Goal: Task Accomplishment & Management: Manage account settings

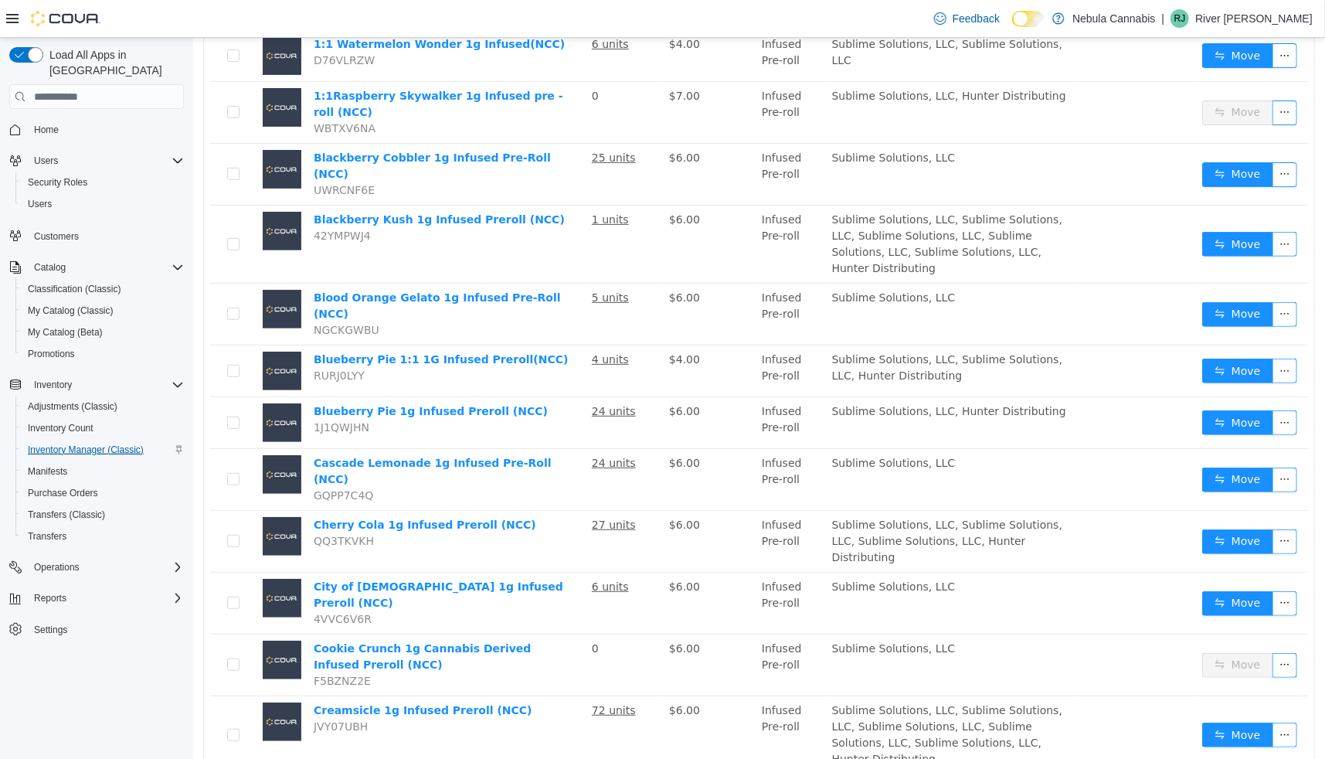
scroll to position [232, 0]
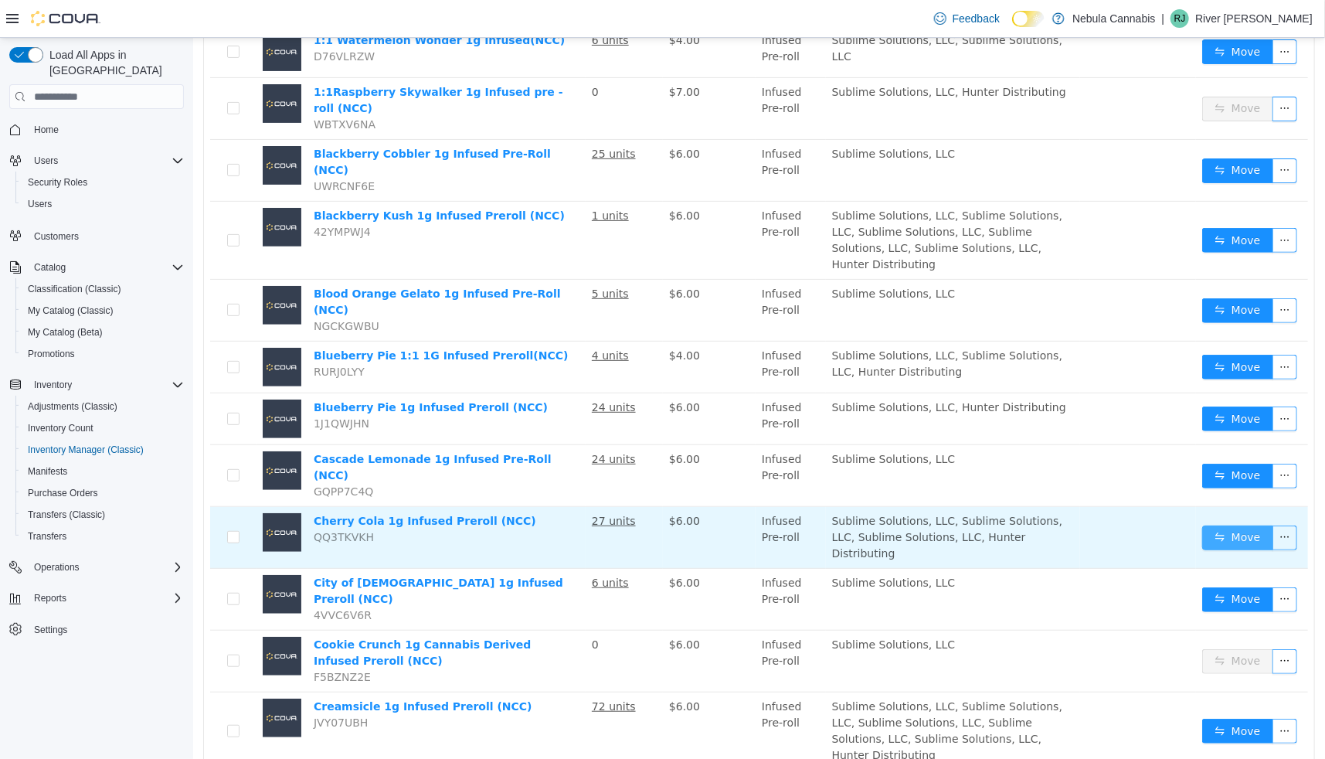
click at [1239, 525] on button "Move" at bounding box center [1237, 537] width 71 height 25
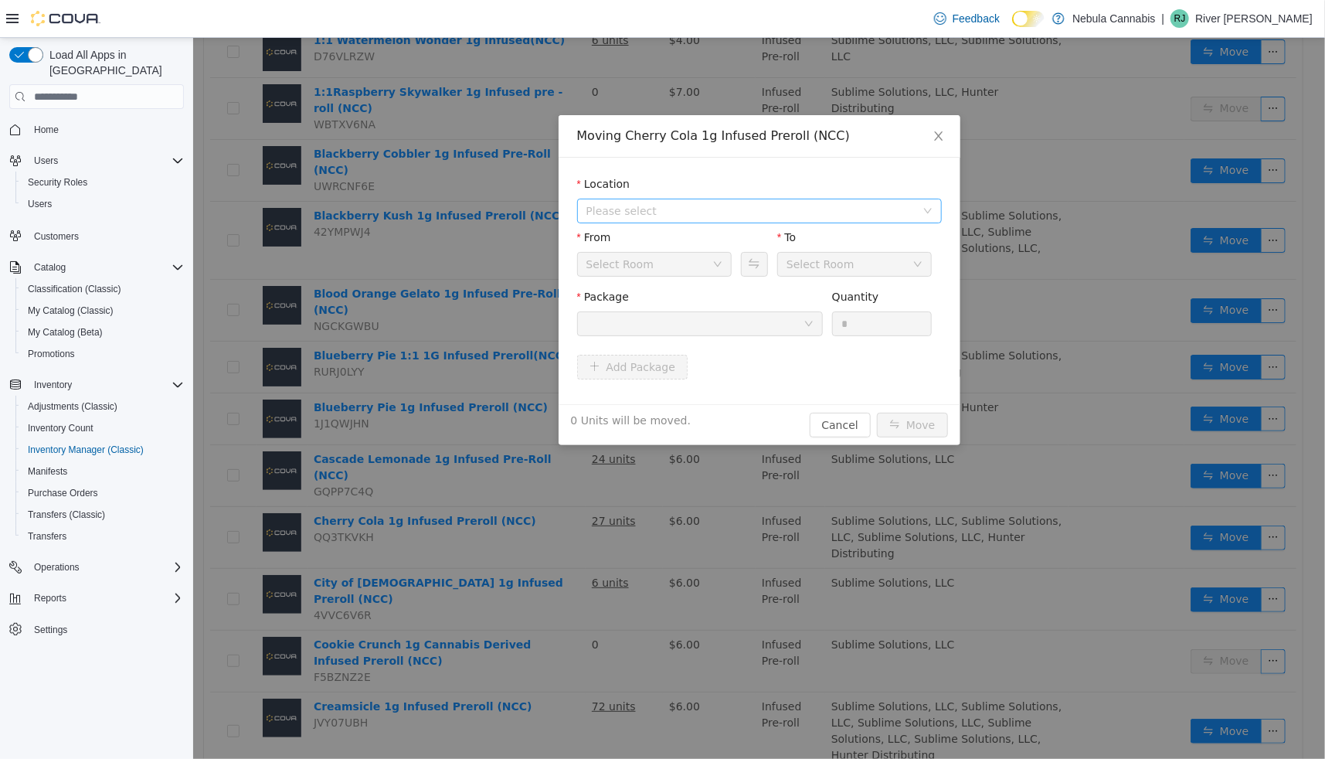
click at [719, 222] on span "Please select" at bounding box center [758, 211] width 365 height 25
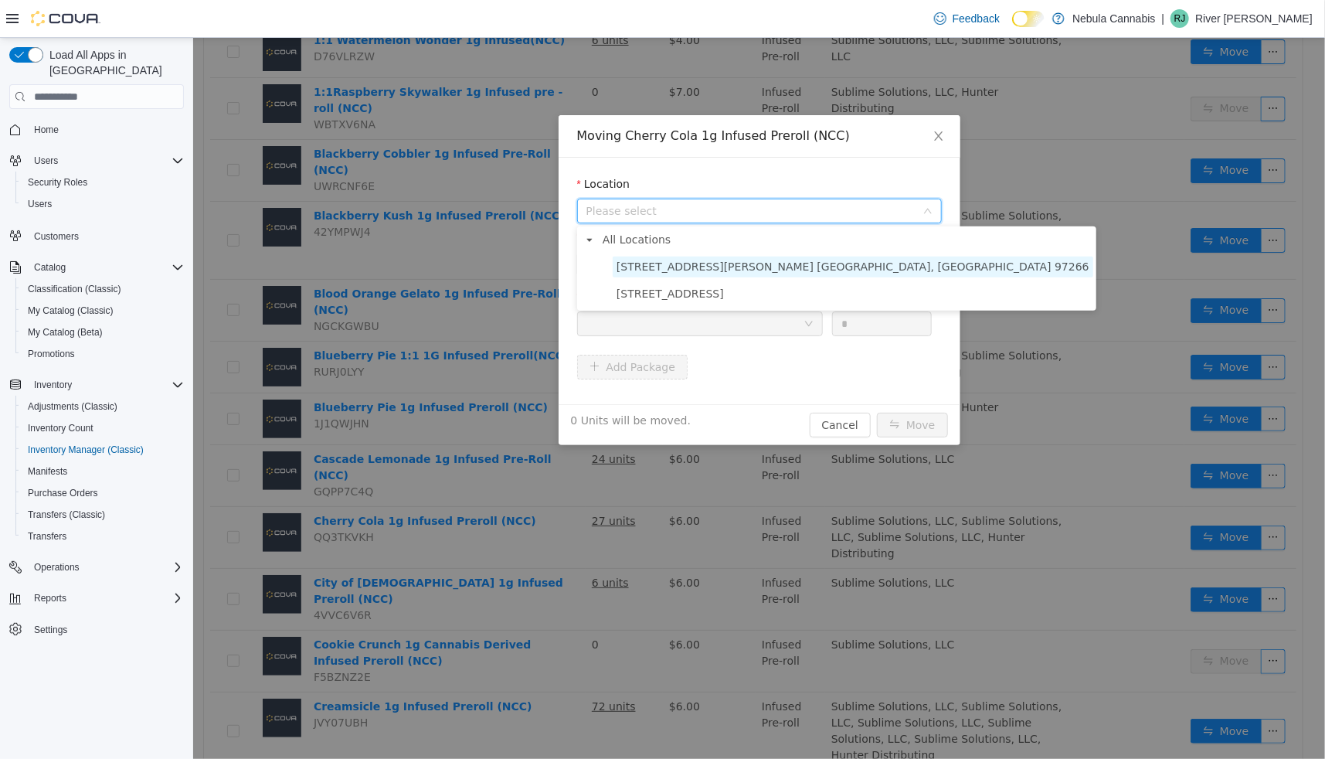
click at [708, 267] on span "11605 SE Powell Blvd. Portland, OR 97266" at bounding box center [852, 266] width 473 height 12
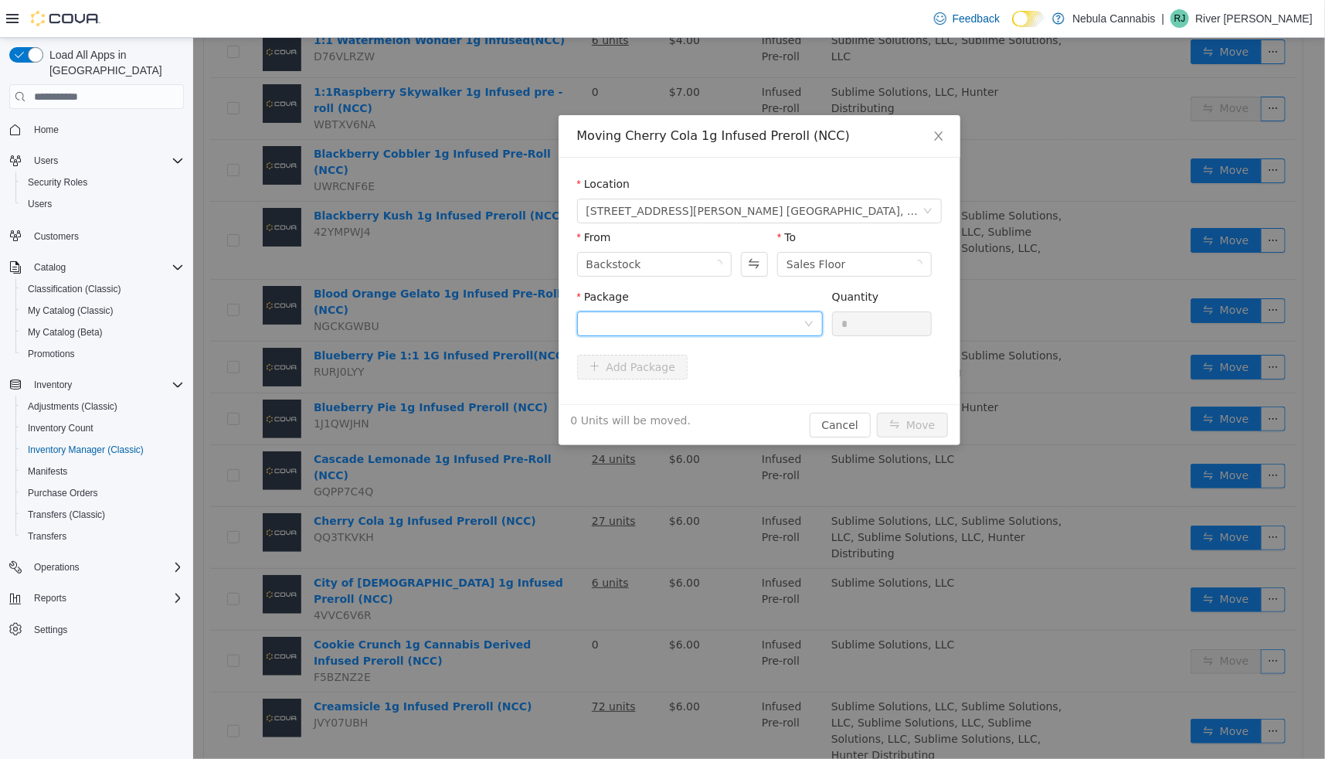
click at [681, 325] on div at bounding box center [694, 323] width 217 height 23
click at [641, 382] on strong "1A401030000D995000063816" at bounding box center [677, 379] width 183 height 12
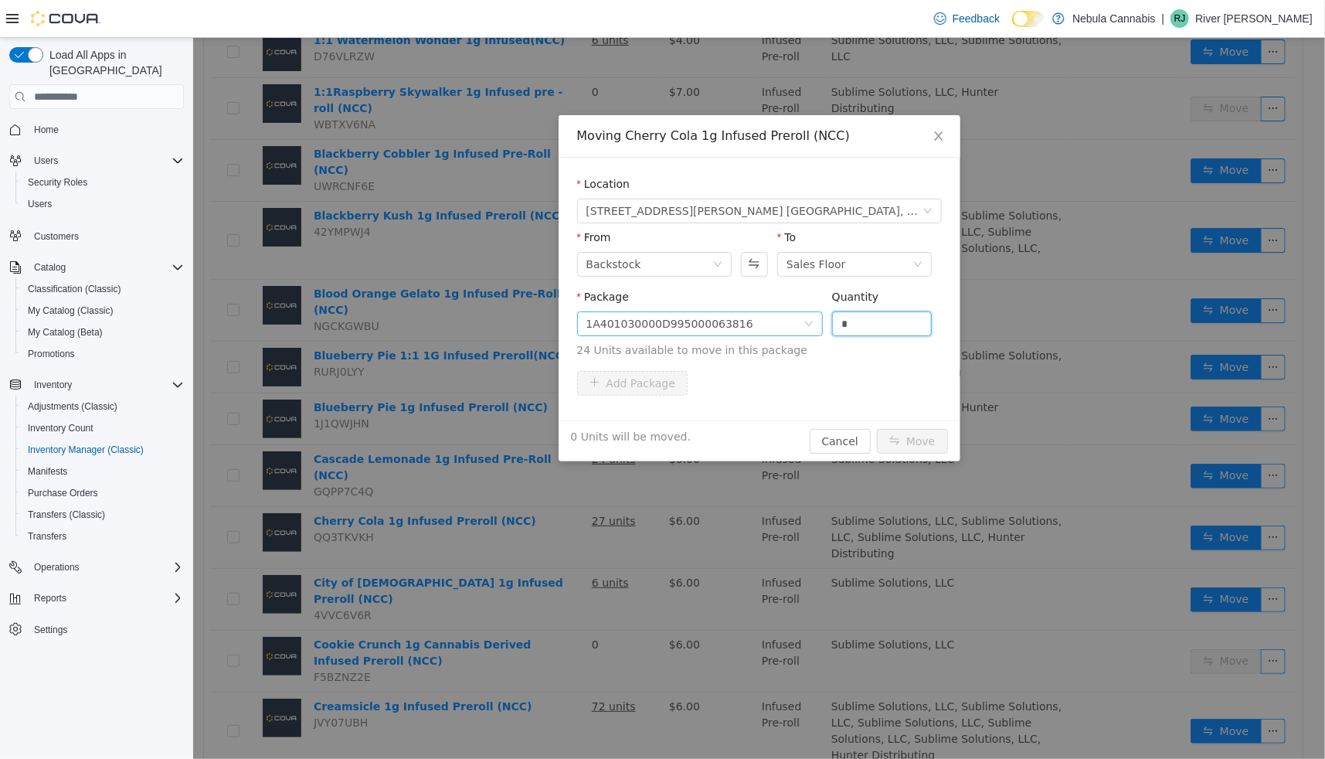
drag, startPoint x: 858, startPoint y: 331, endPoint x: 820, endPoint y: 331, distance: 37.9
click at [820, 331] on span "Package 1A401030000D995000063816 Quantity * 24 Units available to move in this …" at bounding box center [758, 325] width 365 height 68
type input "**"
click at [927, 440] on button "Move" at bounding box center [911, 441] width 71 height 25
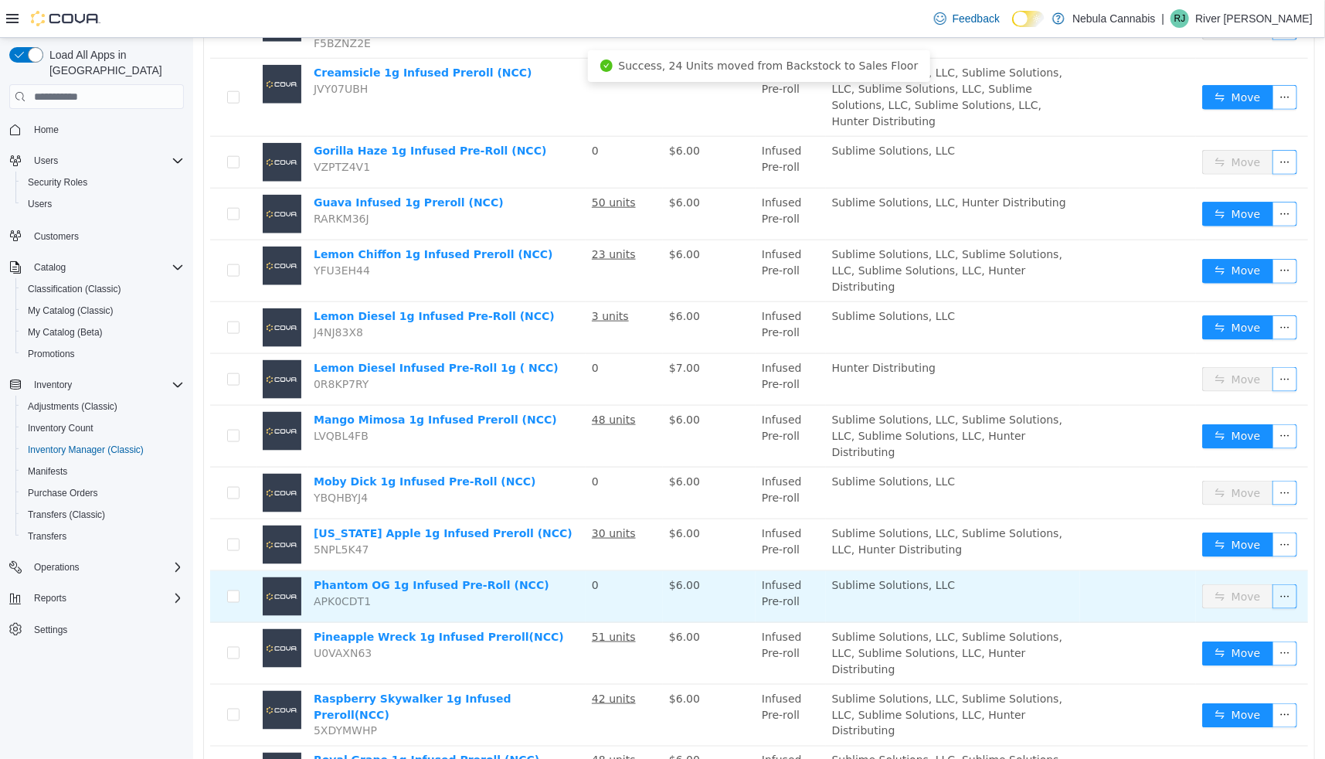
scroll to position [868, 0]
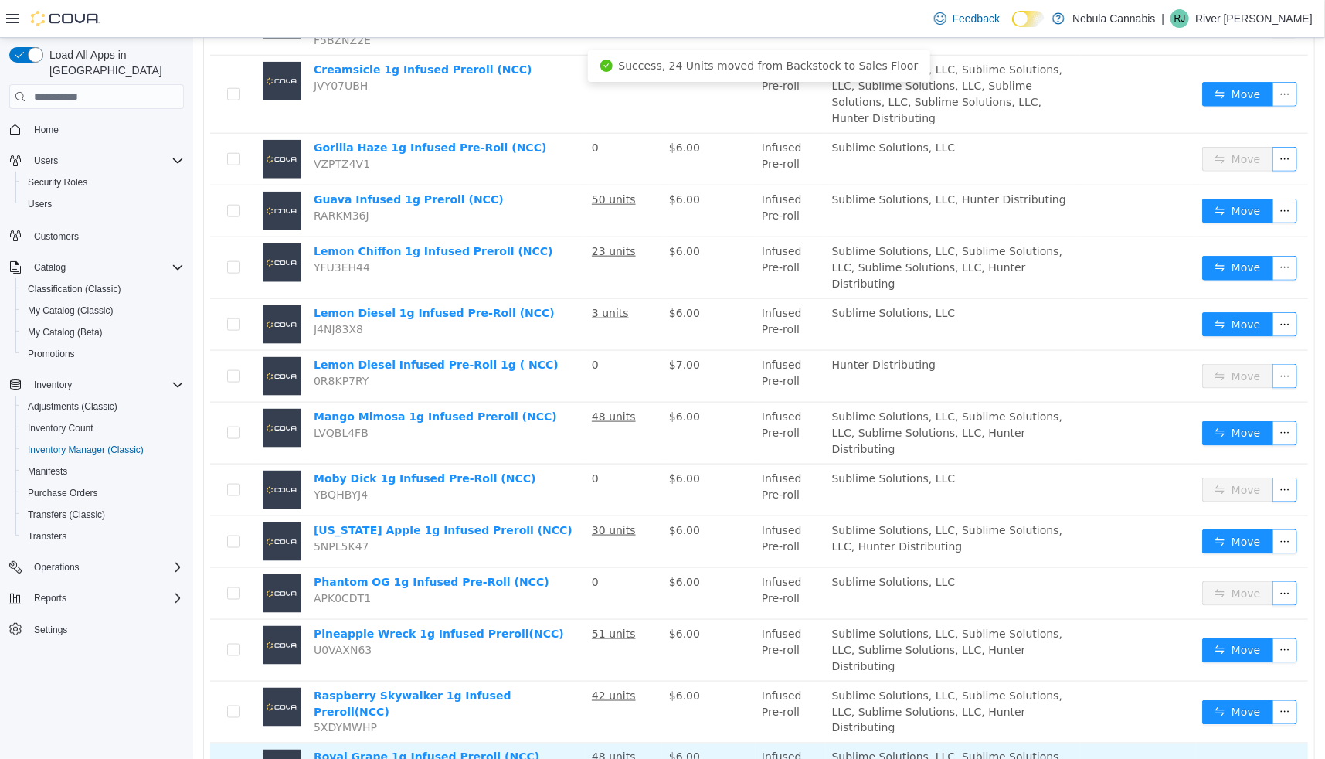
click at [1224, 758] on button "Move" at bounding box center [1237, 774] width 71 height 25
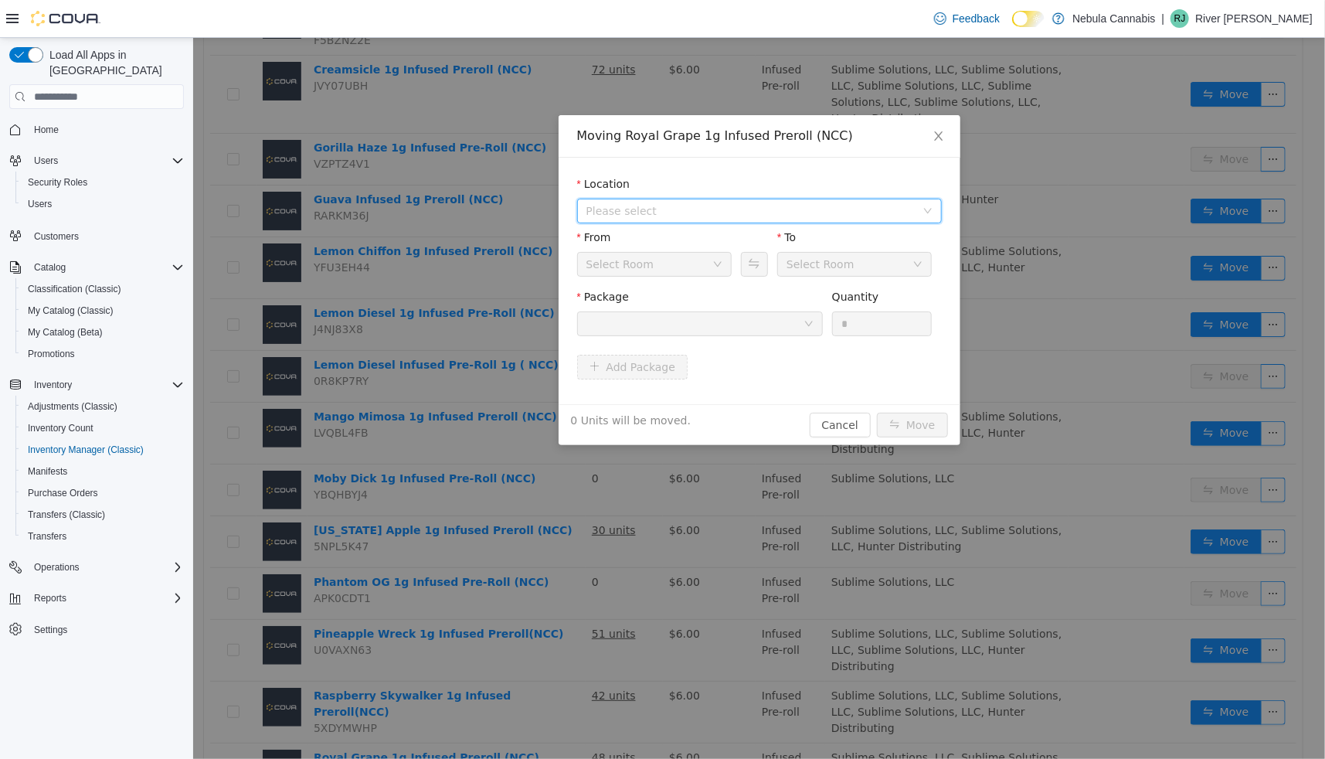
drag, startPoint x: 618, startPoint y: 208, endPoint x: 617, endPoint y: 217, distance: 9.4
click at [618, 207] on span "Please select" at bounding box center [750, 210] width 329 height 15
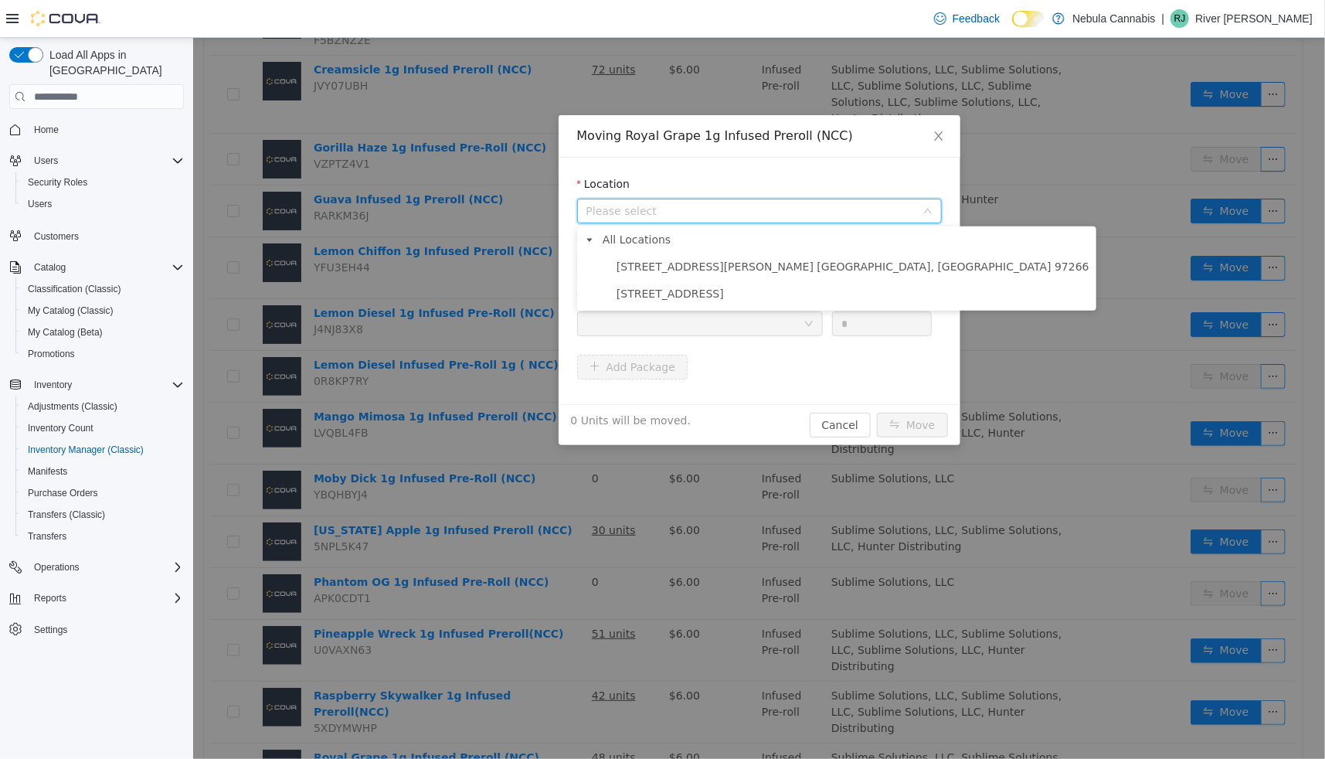
click at [621, 278] on ul "11605 SE Powell Blvd. Portland, OR 97266 539 SW 3rd Ave" at bounding box center [836, 281] width 513 height 48
click at [628, 264] on span "11605 SE Powell Blvd. Portland, OR 97266" at bounding box center [852, 266] width 473 height 12
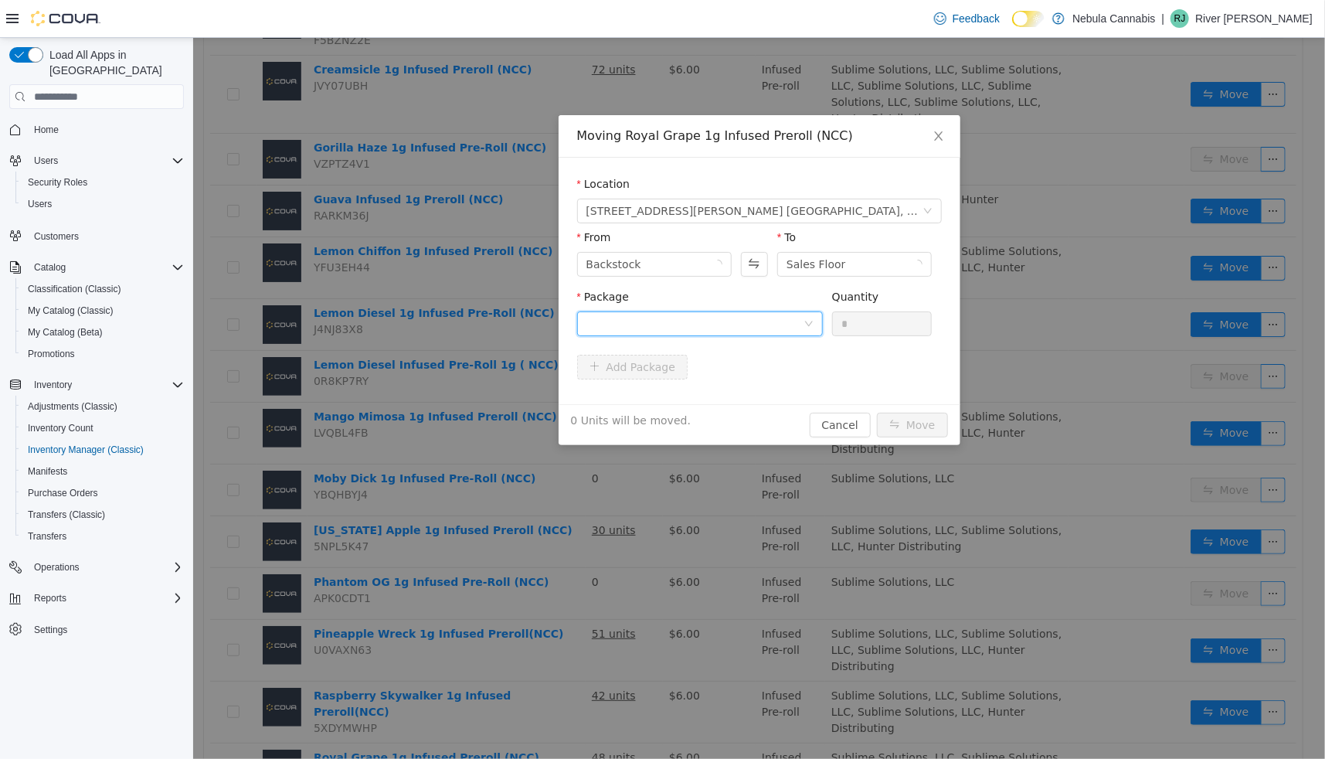
click at [610, 328] on div at bounding box center [694, 323] width 217 height 23
click at [626, 383] on strong "1A401030000D995000064995" at bounding box center [677, 379] width 183 height 12
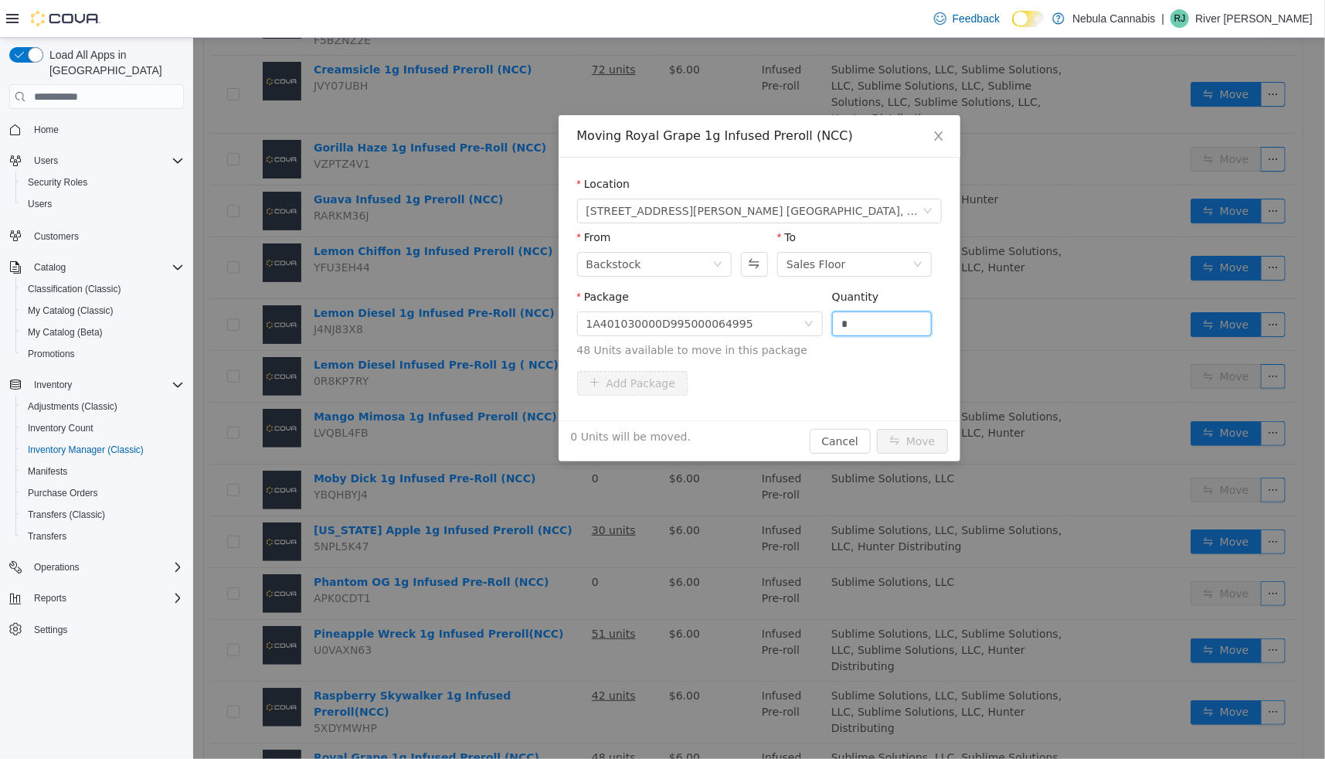
drag, startPoint x: 820, startPoint y: 338, endPoint x: 780, endPoint y: 337, distance: 39.4
click at [780, 337] on span "Package 1A401030000D995000064995 Quantity * 48 Units available to move in this …" at bounding box center [758, 325] width 365 height 68
type input "**"
click at [911, 434] on button "Move" at bounding box center [911, 441] width 71 height 25
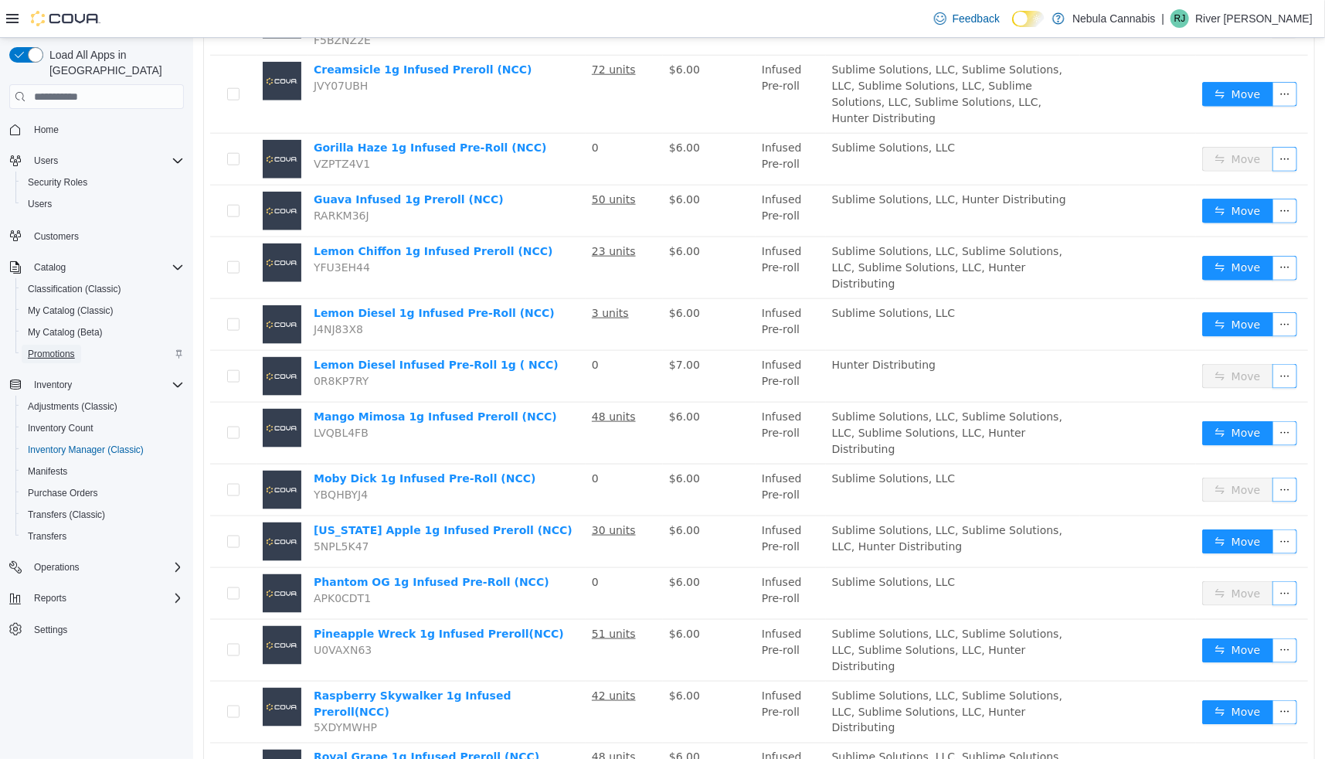
click at [47, 348] on span "Promotions" at bounding box center [51, 354] width 47 height 12
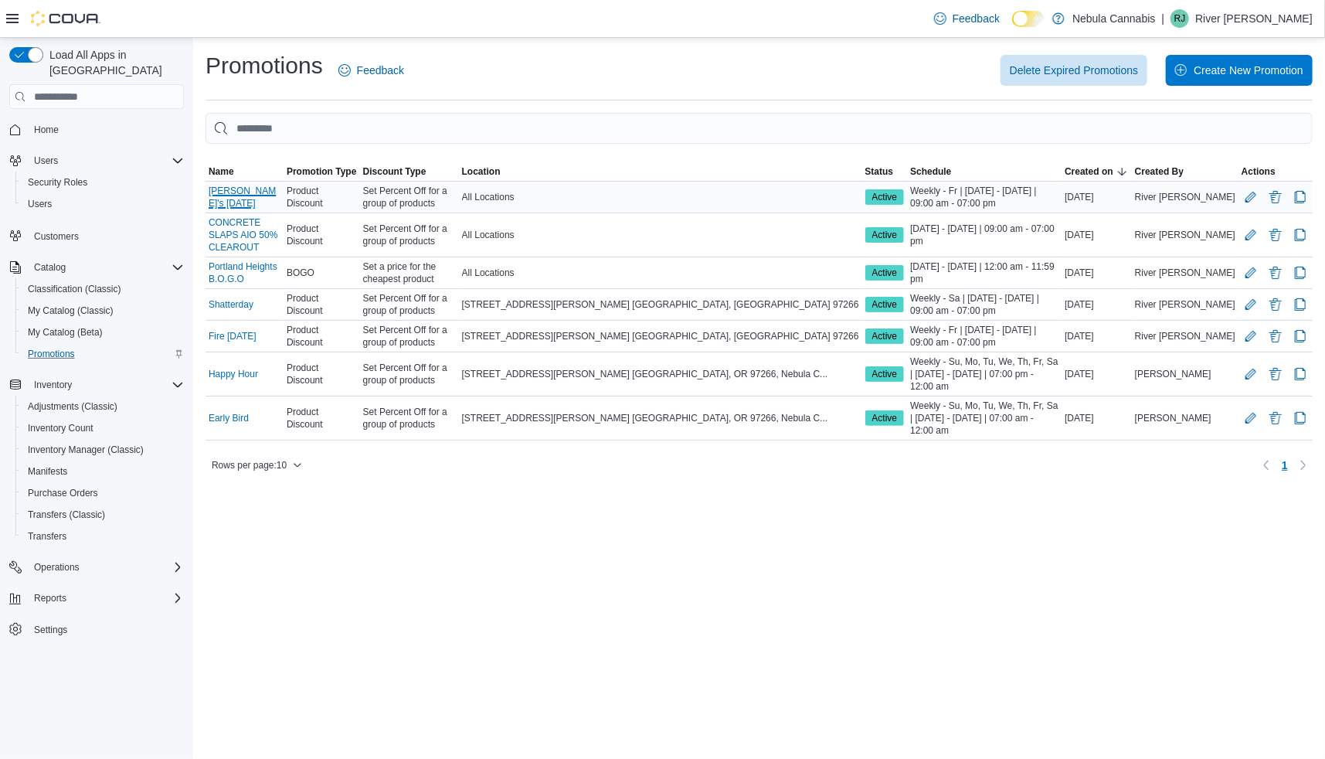
click at [257, 192] on link "[PERSON_NAME]'s [DATE]" at bounding box center [245, 197] width 72 height 25
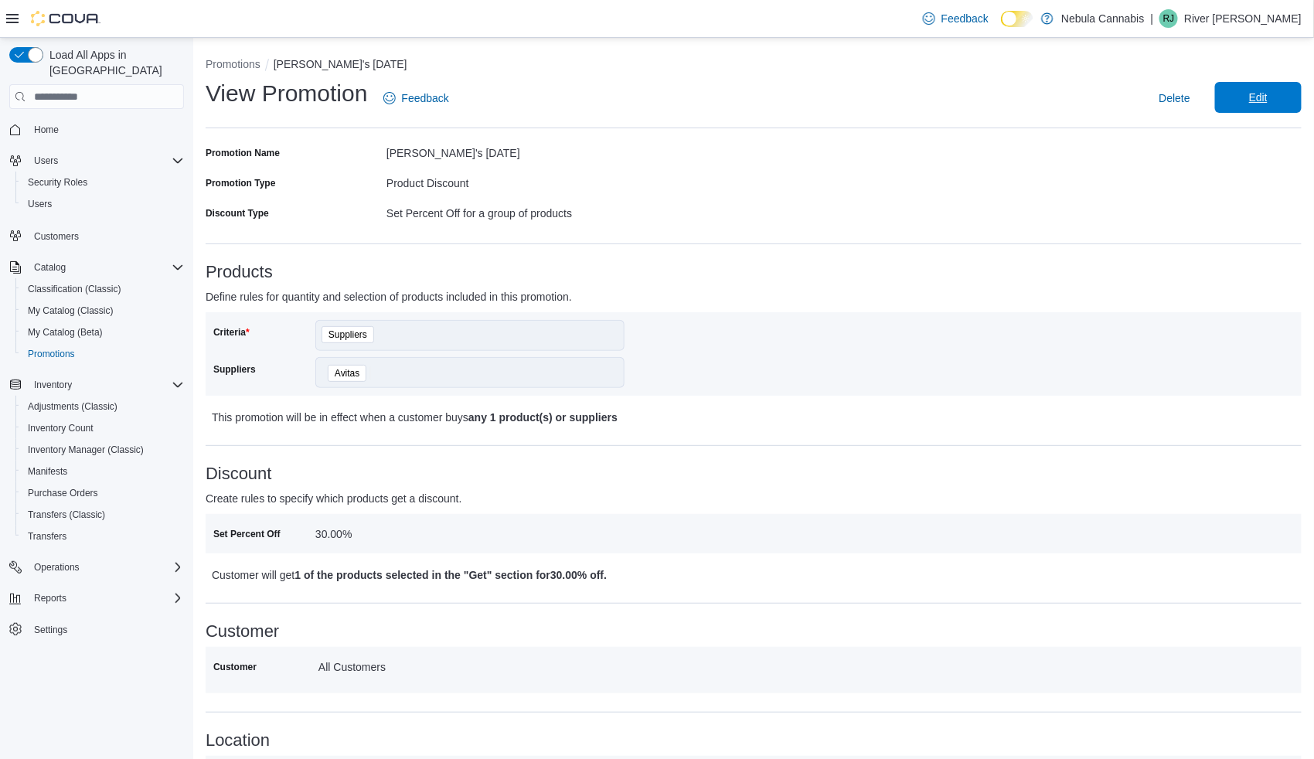
click at [1267, 93] on span "Edit" at bounding box center [1258, 97] width 19 height 15
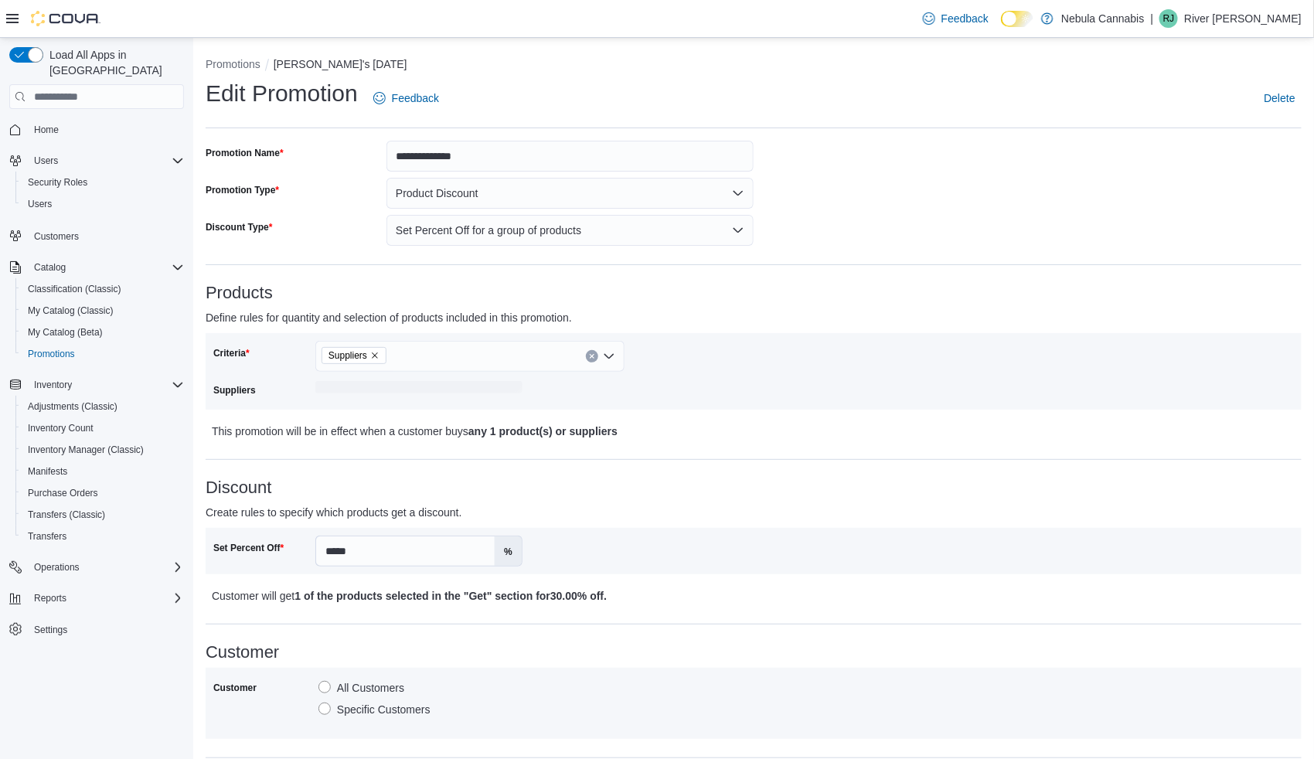
click at [373, 352] on icon "Remove Suppliers from selection in this group" at bounding box center [374, 355] width 9 height 9
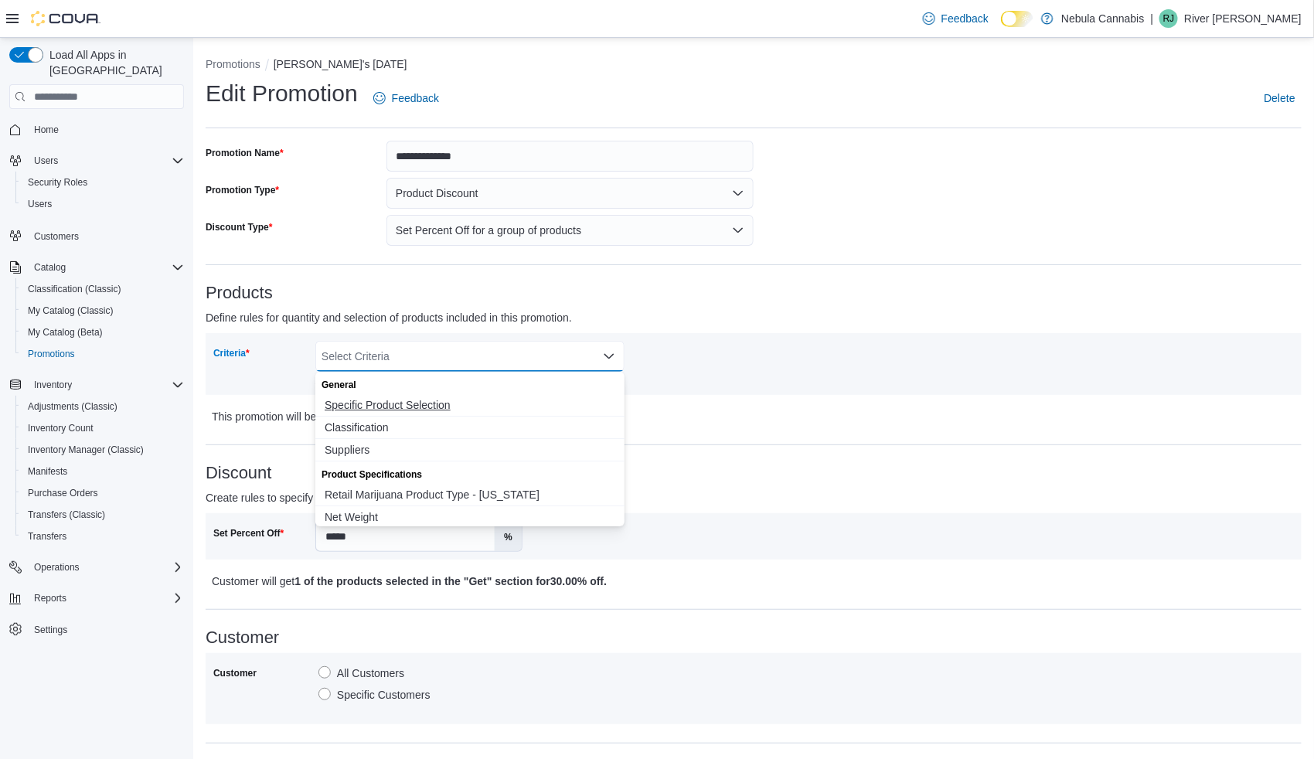
click at [370, 405] on span "Specific Product Selection" at bounding box center [470, 404] width 291 height 15
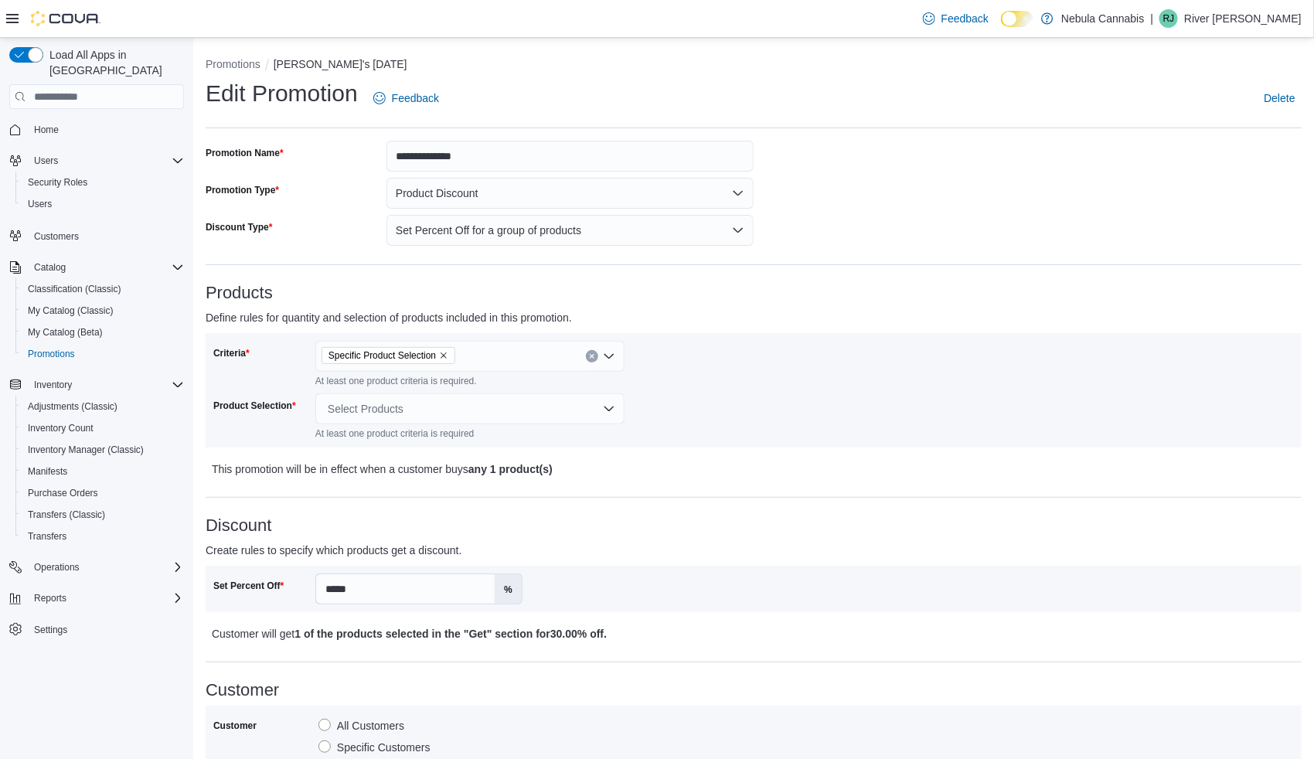
click at [757, 317] on p "Define rules for quantity and selection of products included in this promotion." at bounding box center [617, 317] width 822 height 19
click at [370, 403] on div "Select Products" at bounding box center [469, 408] width 309 height 31
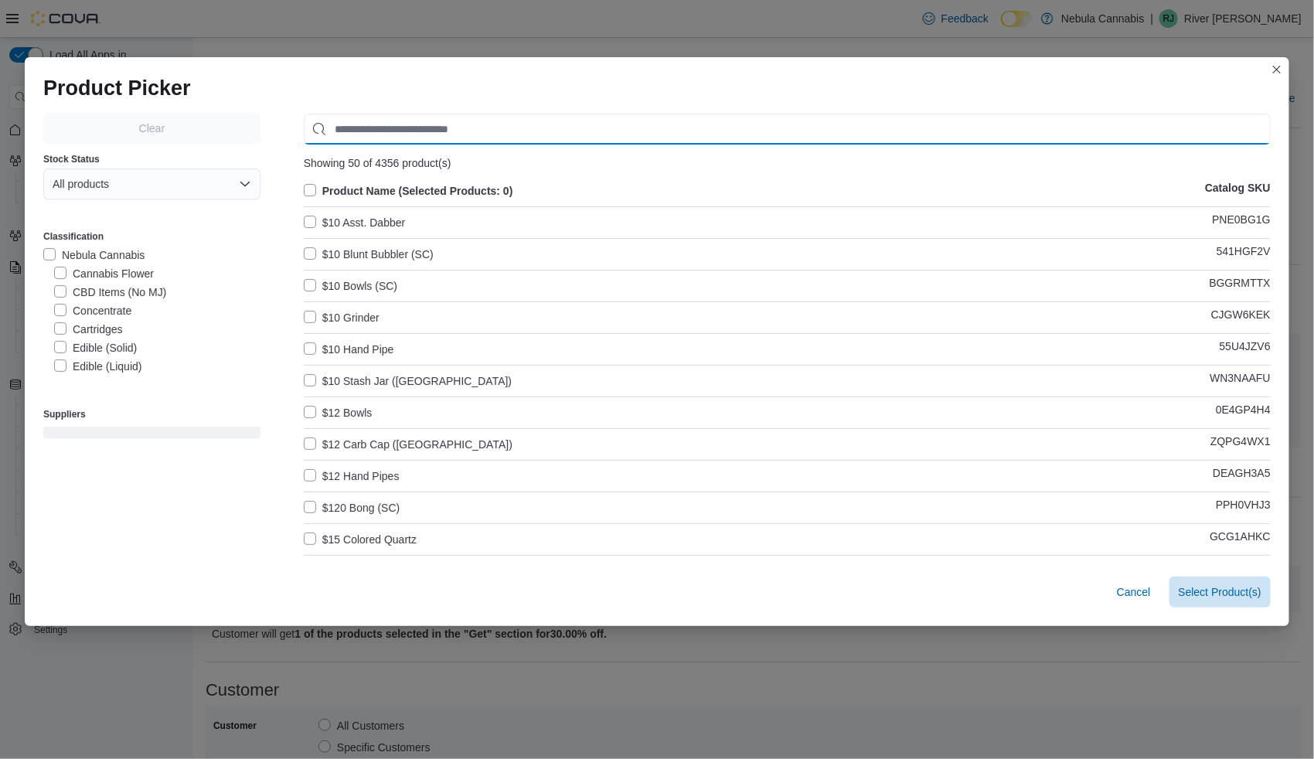
click at [416, 127] on input "Use aria labels when no actual label is in use" at bounding box center [787, 129] width 967 height 31
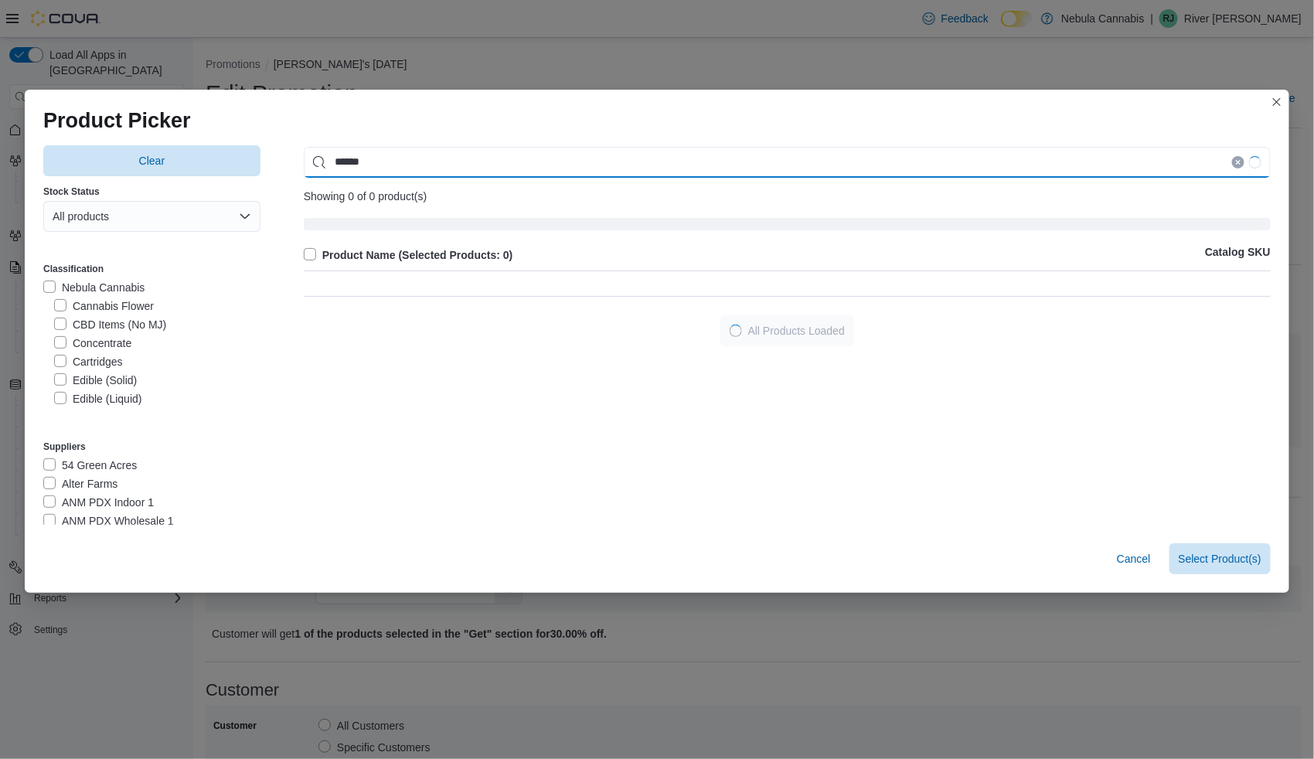
type input "*******"
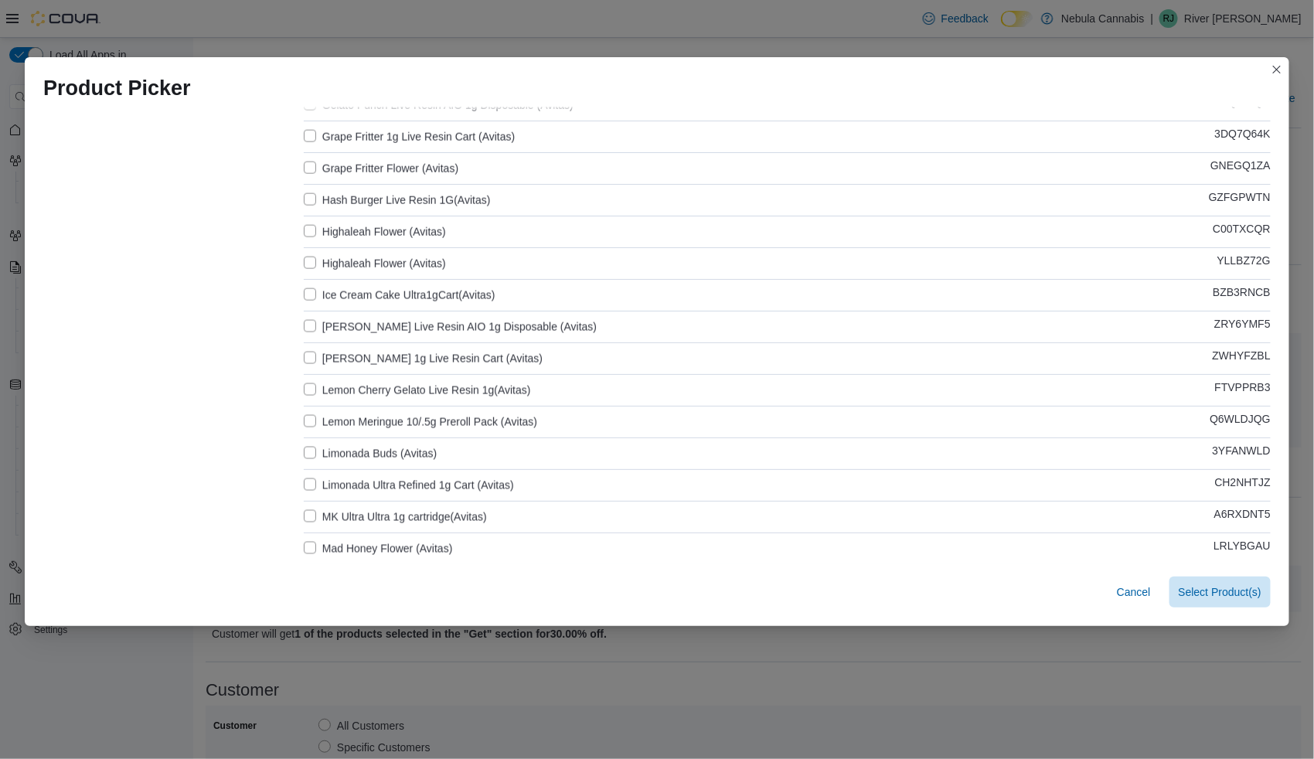
scroll to position [1307, 0]
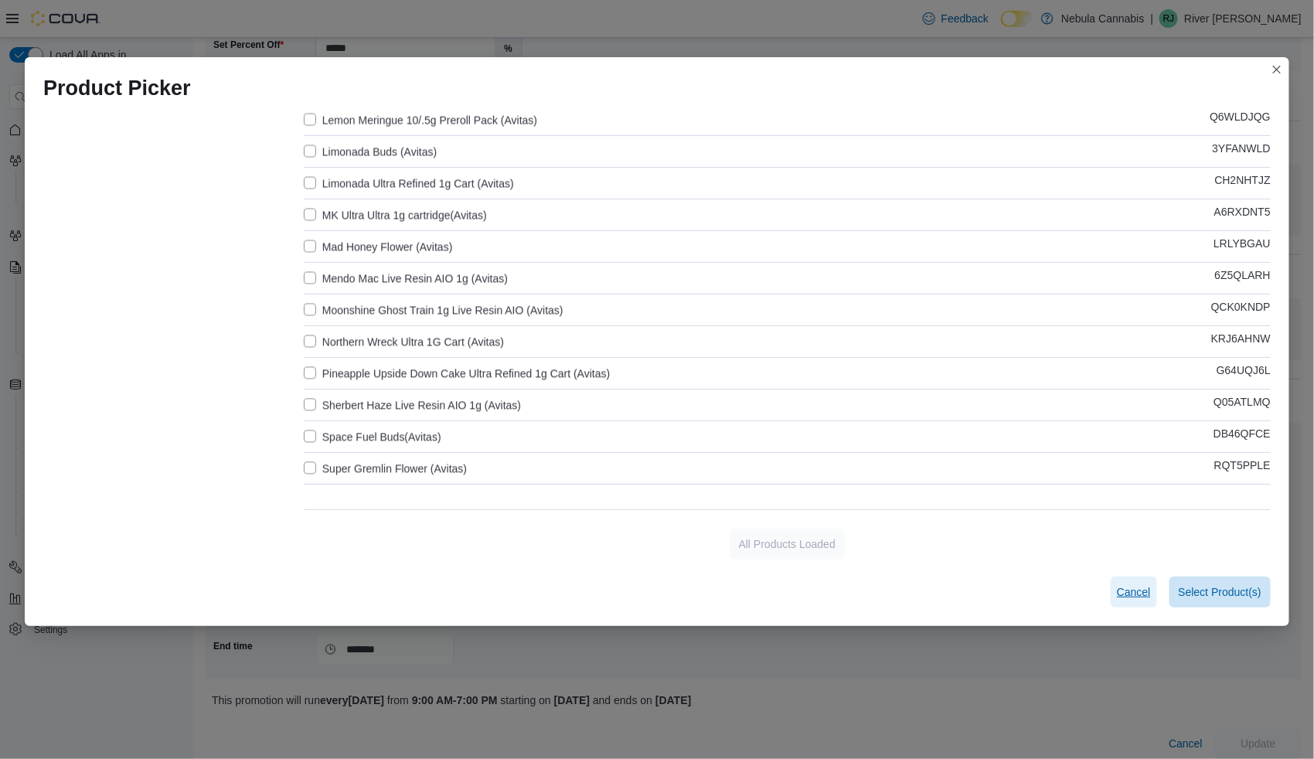
click at [1143, 600] on span "Cancel" at bounding box center [1134, 591] width 34 height 31
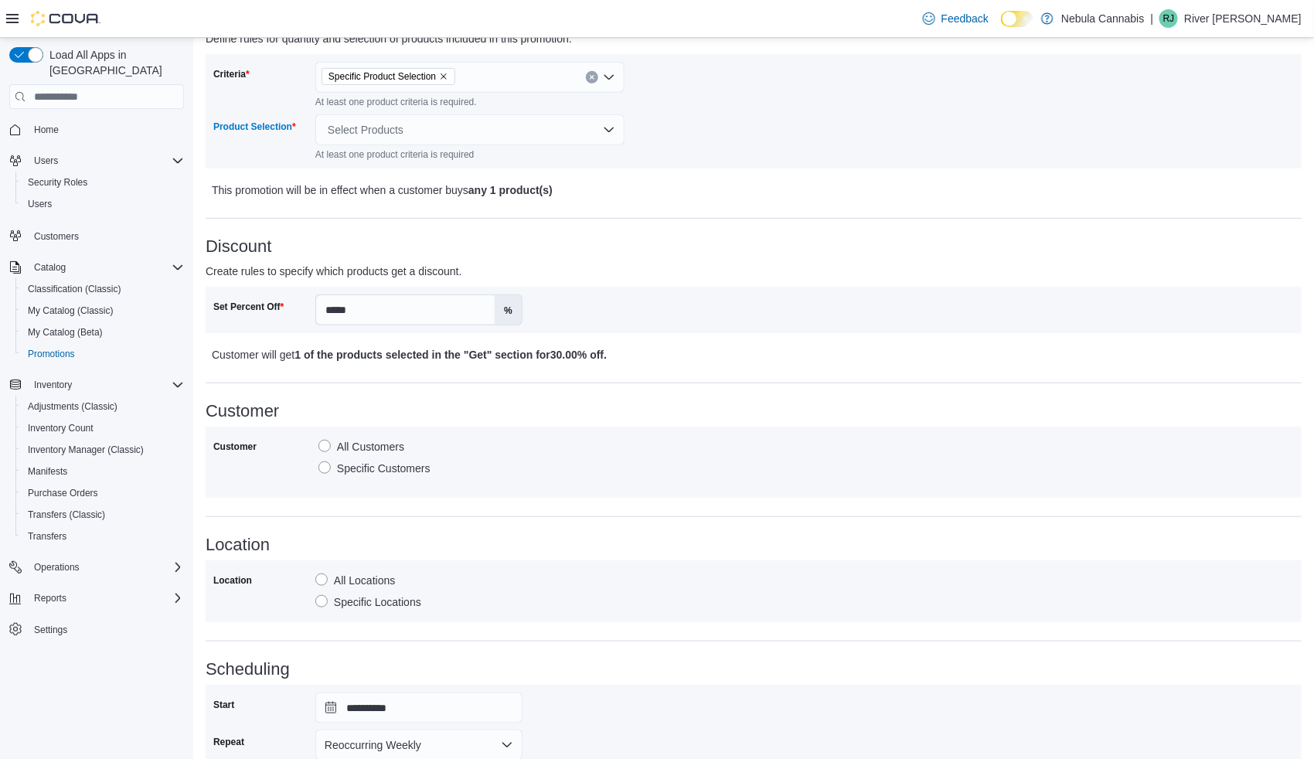
scroll to position [0, 0]
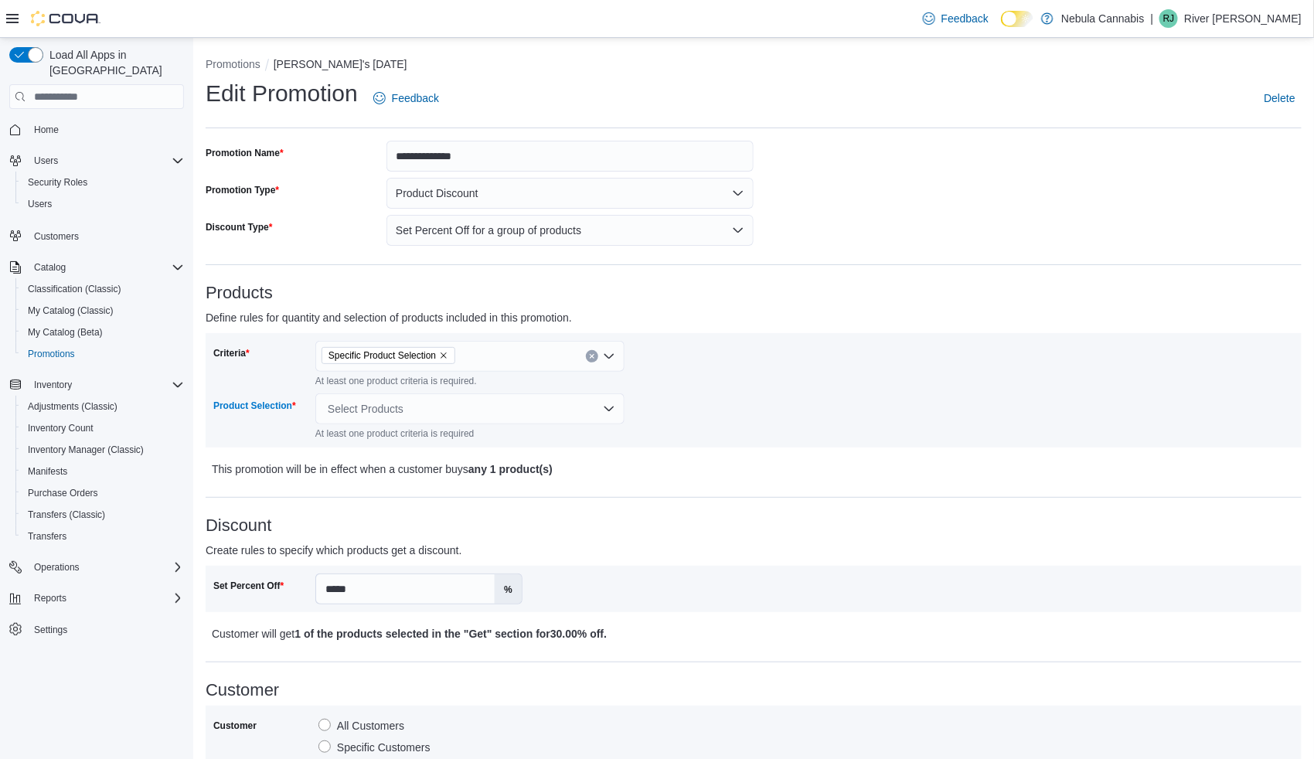
click at [444, 355] on icon "Remove Specific Product Selection from selection in this group" at bounding box center [443, 355] width 9 height 9
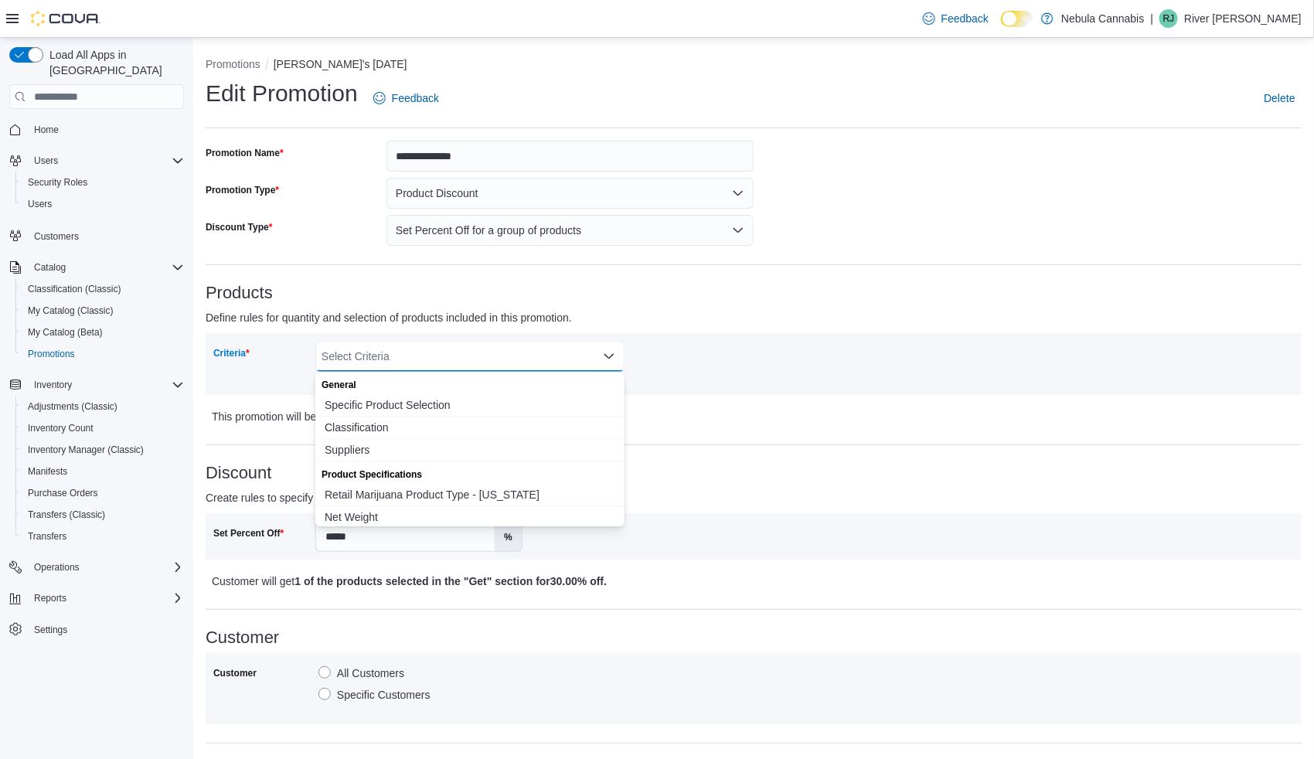
click at [444, 355] on div "Select Criteria" at bounding box center [469, 356] width 309 height 31
click at [365, 447] on span "Suppliers" at bounding box center [470, 449] width 291 height 15
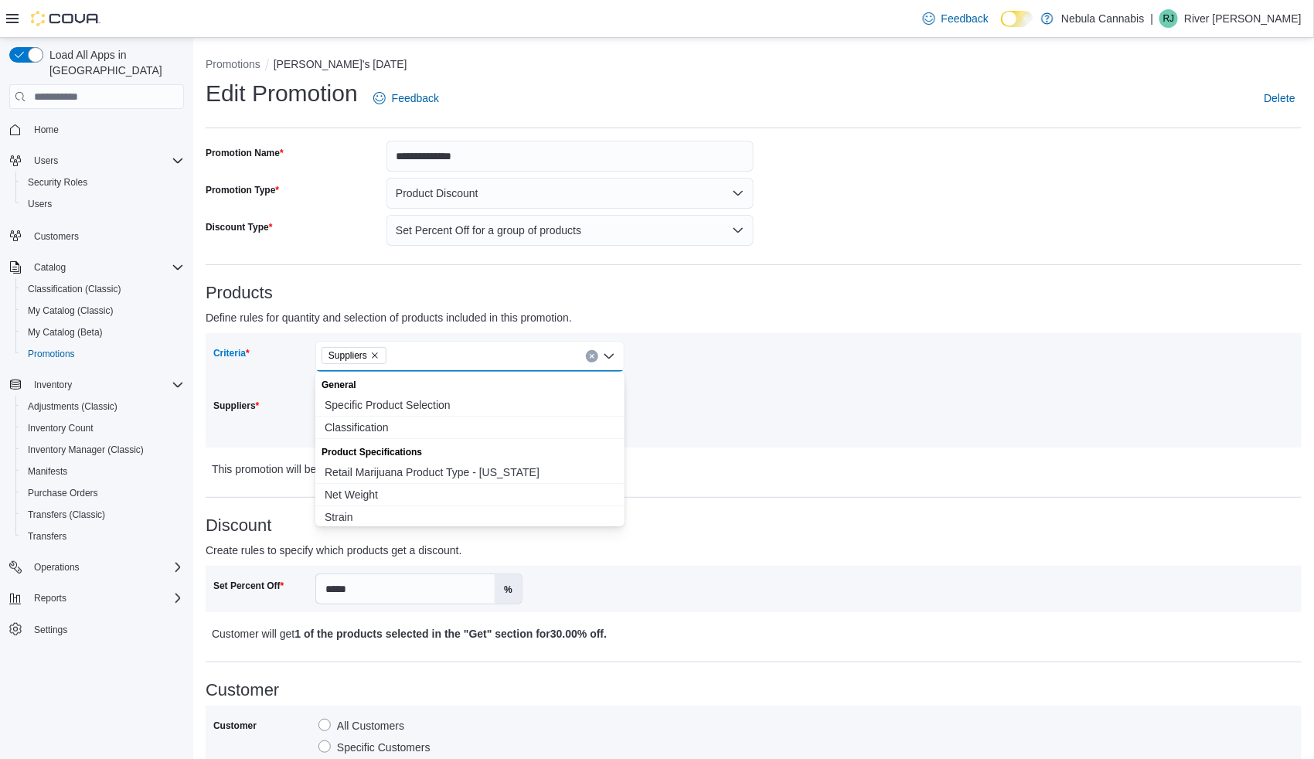
click at [250, 424] on div "Suppliers" at bounding box center [261, 416] width 96 height 46
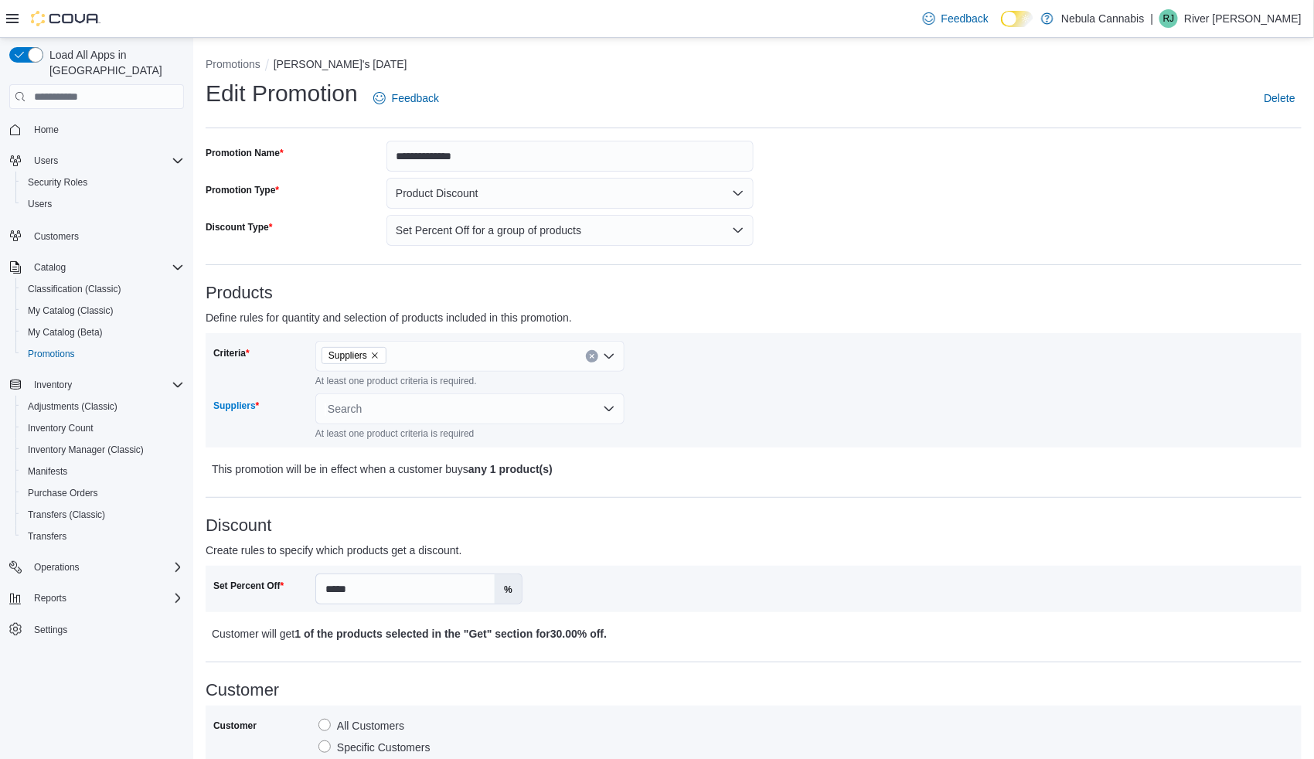
click at [349, 410] on div "Search" at bounding box center [469, 408] width 309 height 31
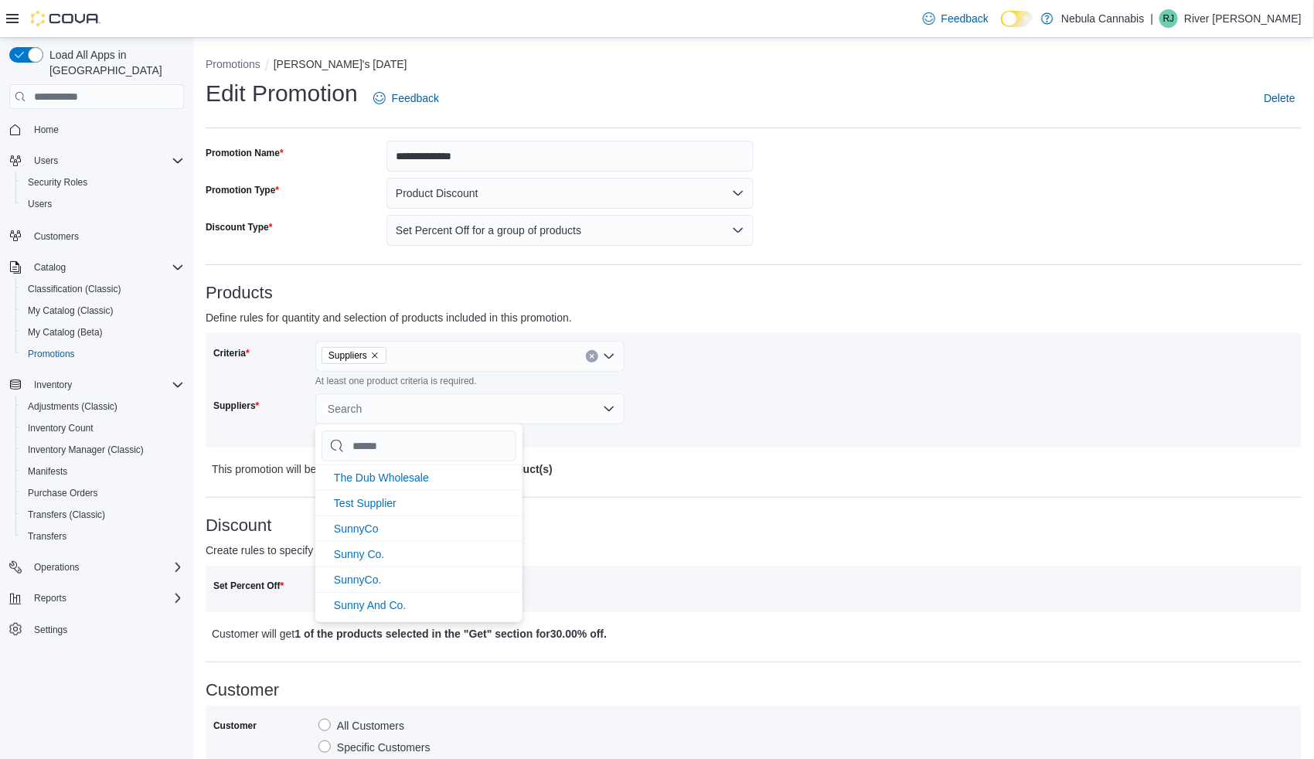
type input "*"
type input "**"
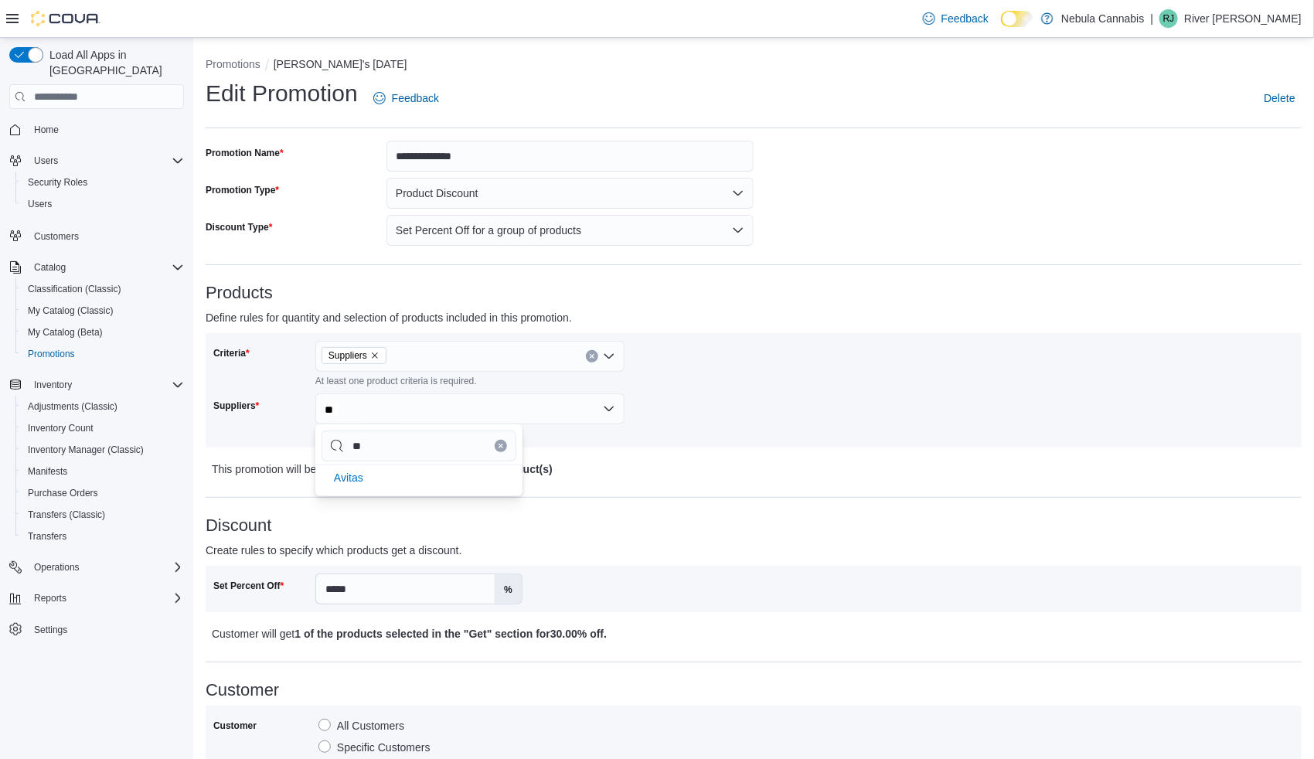
type input "***"
type input "****"
type input "*****"
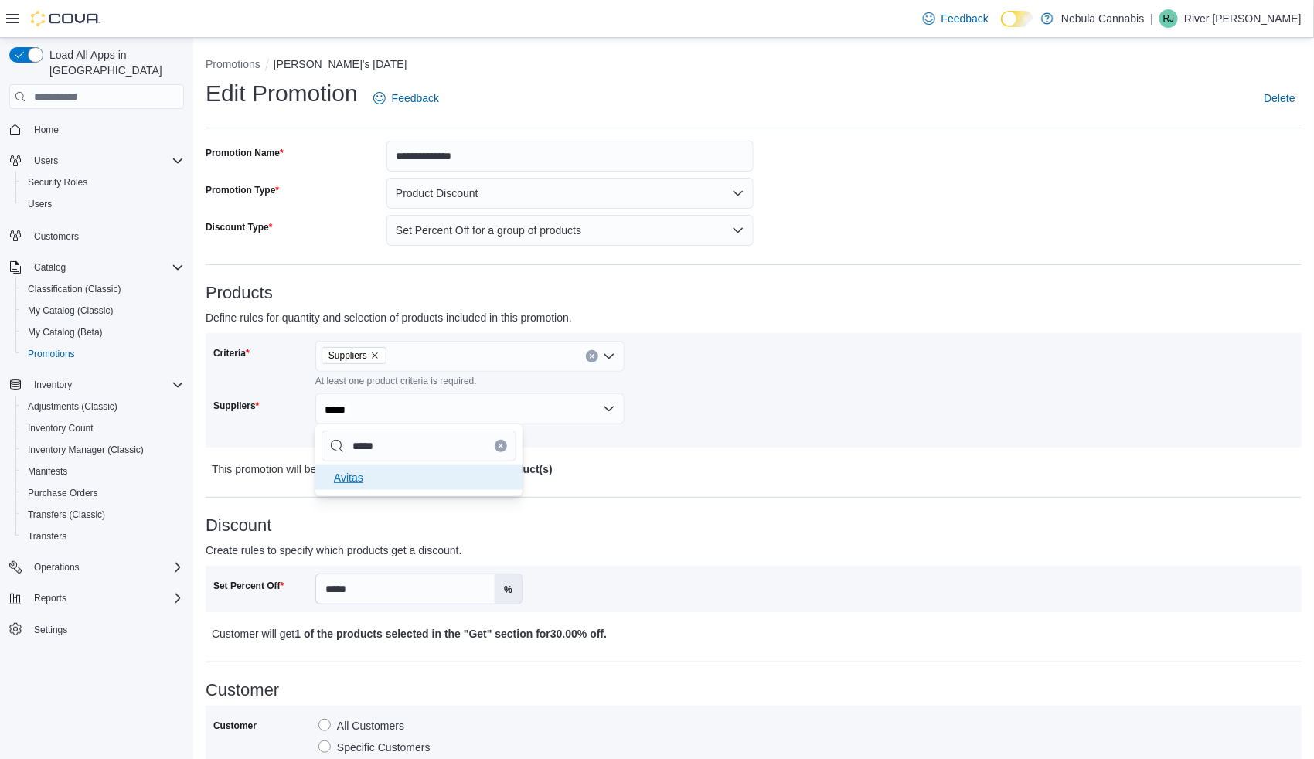
type input "*****"
click at [399, 476] on li "Avitas" at bounding box center [418, 476] width 207 height 25
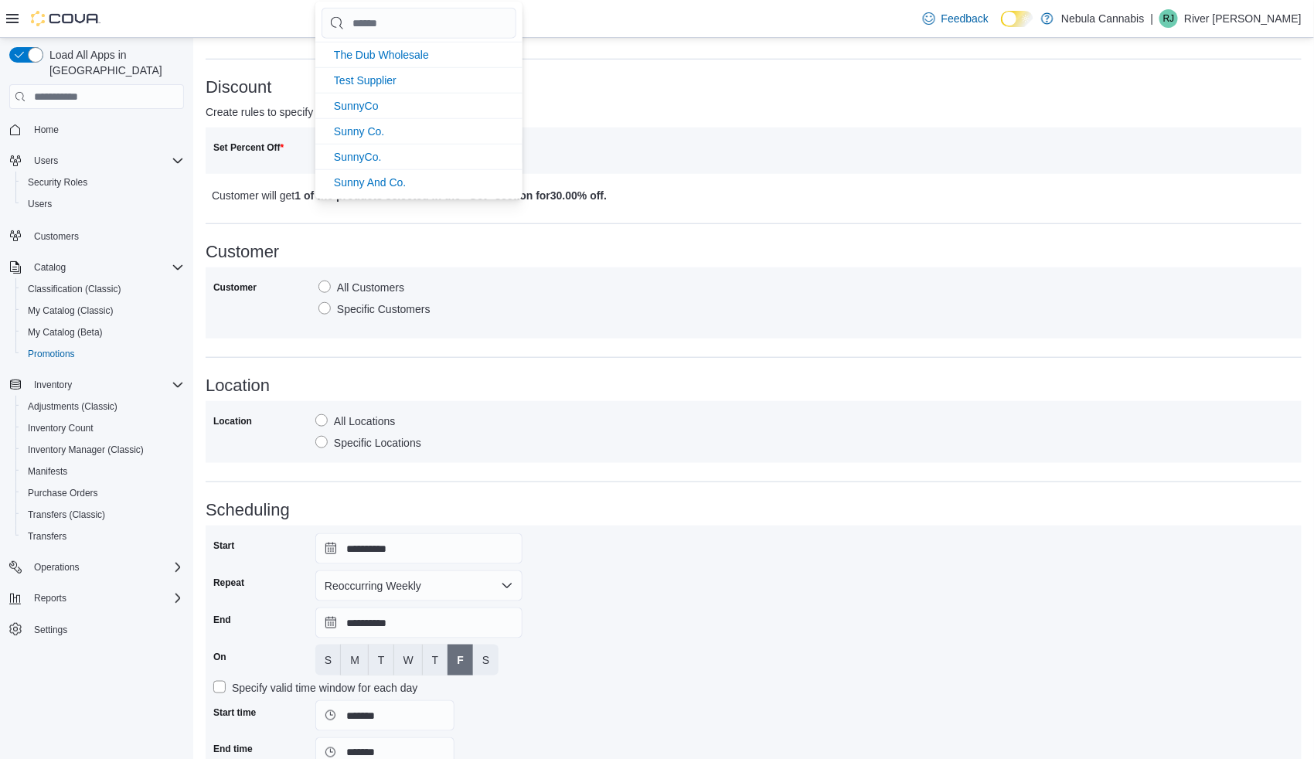
scroll to position [522, 0]
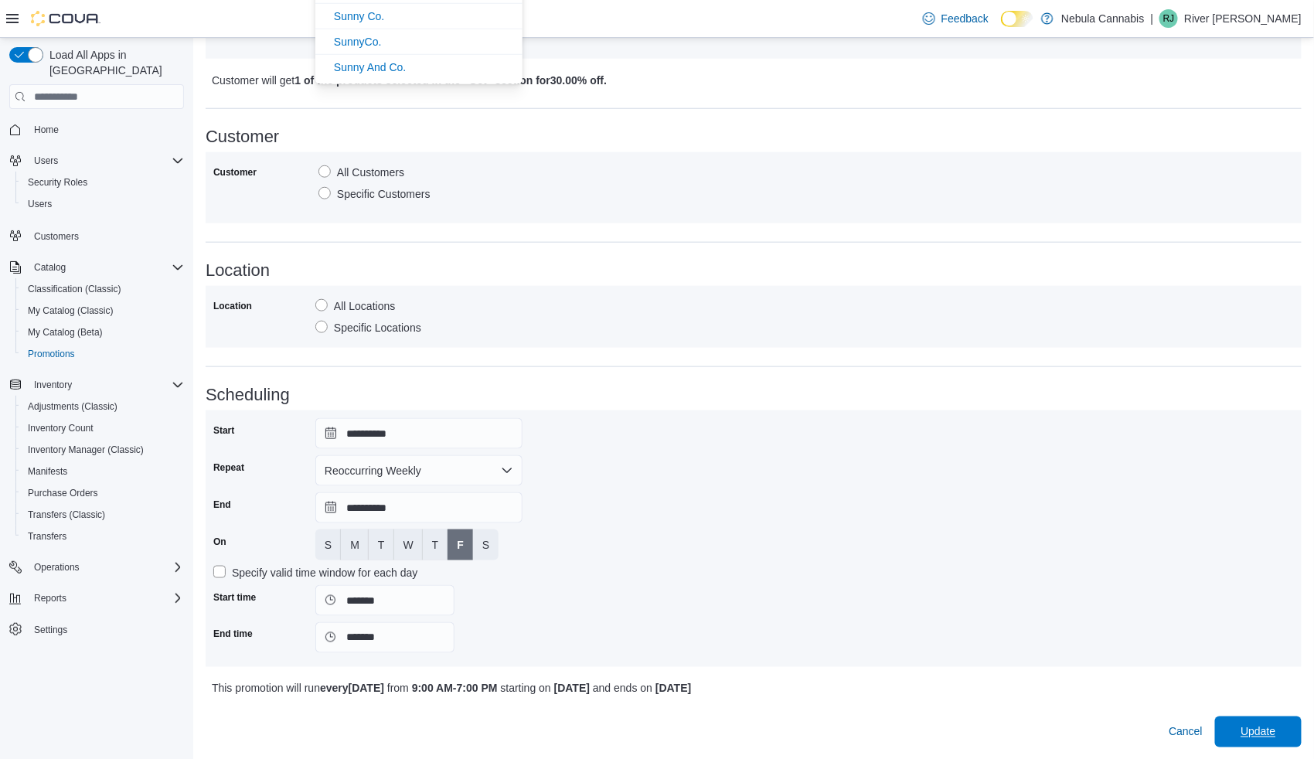
click at [1256, 728] on div "**********" at bounding box center [754, 182] width 1096 height 1129
